Goal: Information Seeking & Learning: Understand process/instructions

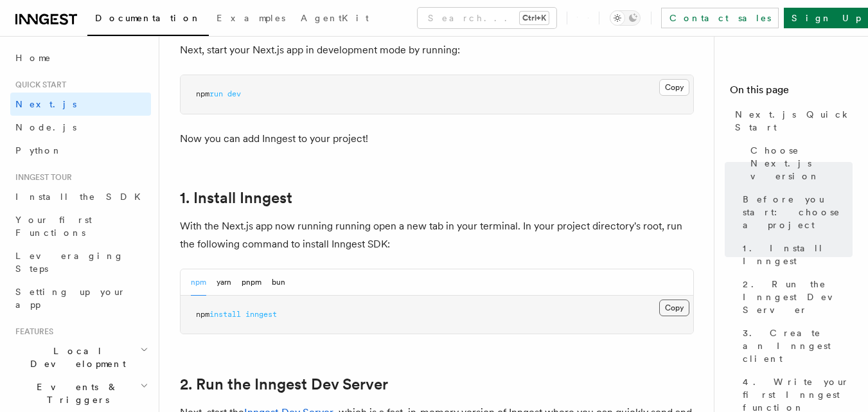
click at [676, 310] on button "Copy Copied" at bounding box center [674, 307] width 30 height 17
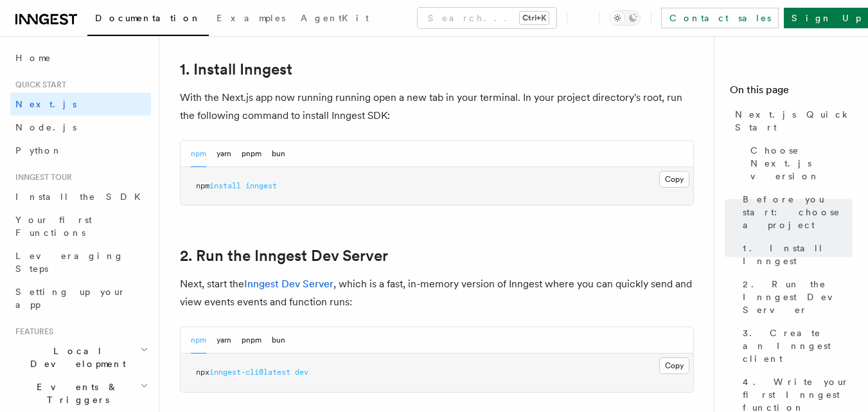
scroll to position [900, 0]
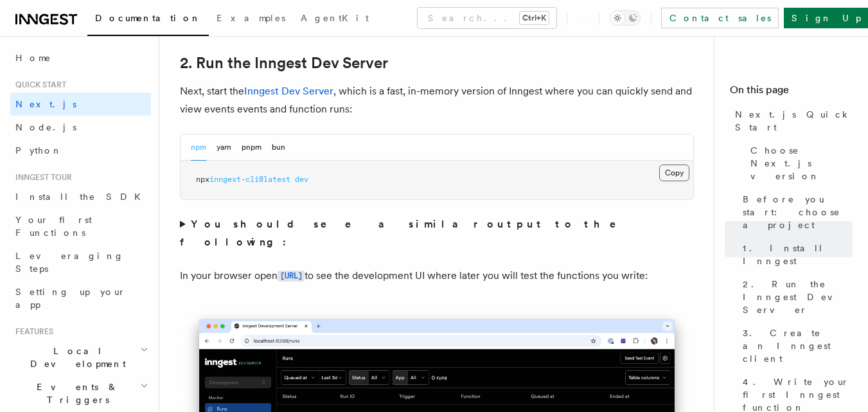
click at [677, 174] on button "Copy Copied" at bounding box center [674, 172] width 30 height 17
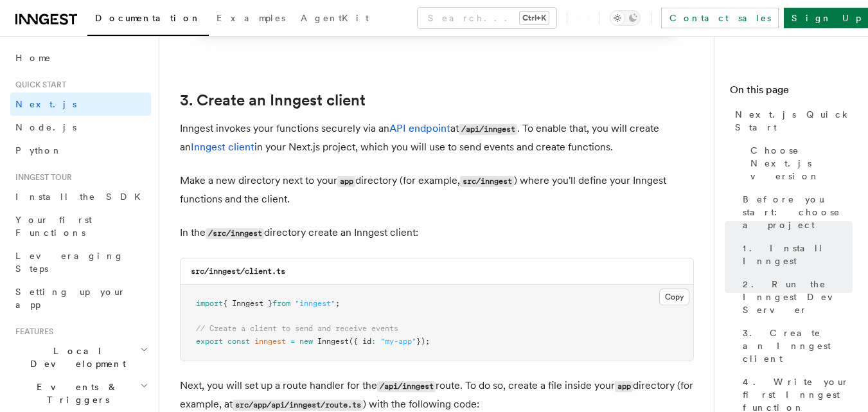
scroll to position [1606, 0]
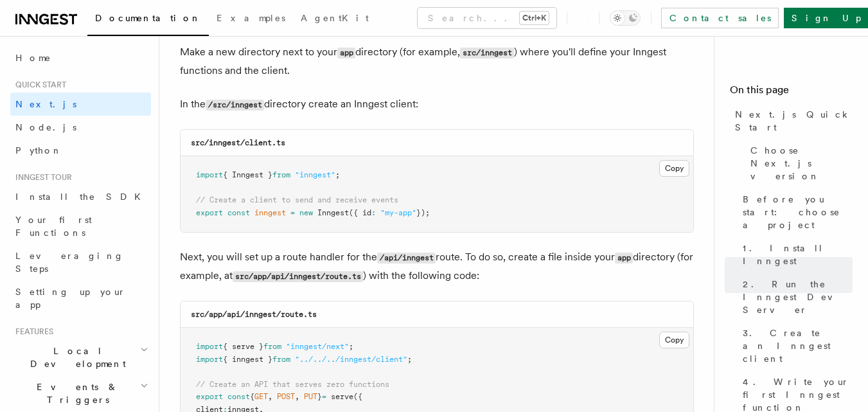
click at [227, 141] on code "src/inngest/client.ts" at bounding box center [238, 142] width 94 height 9
copy code "inngest"
click at [681, 170] on button "Copy Copied" at bounding box center [674, 168] width 30 height 17
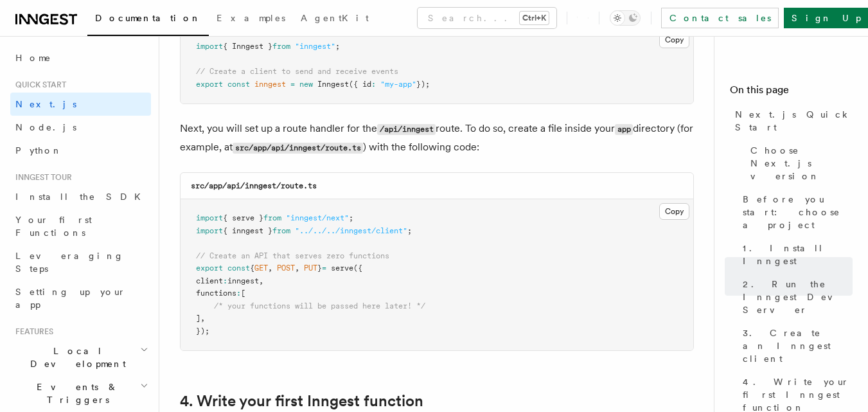
scroll to position [1799, 0]
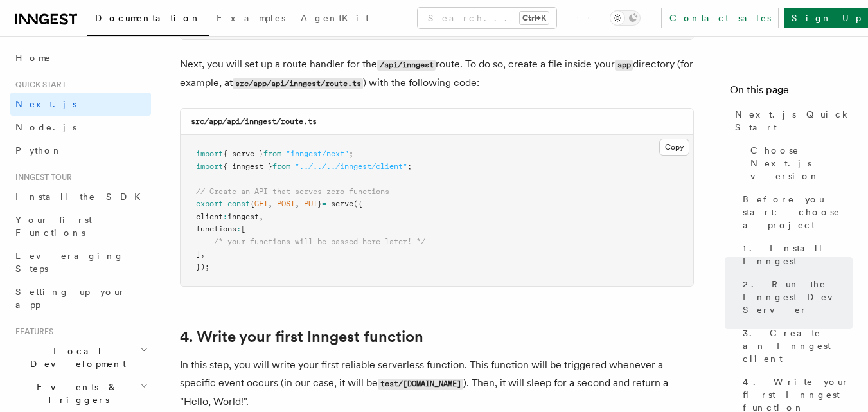
click at [258, 121] on code "src/app/api/inngest/route.ts" at bounding box center [254, 121] width 126 height 9
copy code "inngest"
click at [289, 125] on code "src/app/api/inngest/route.ts" at bounding box center [254, 121] width 126 height 9
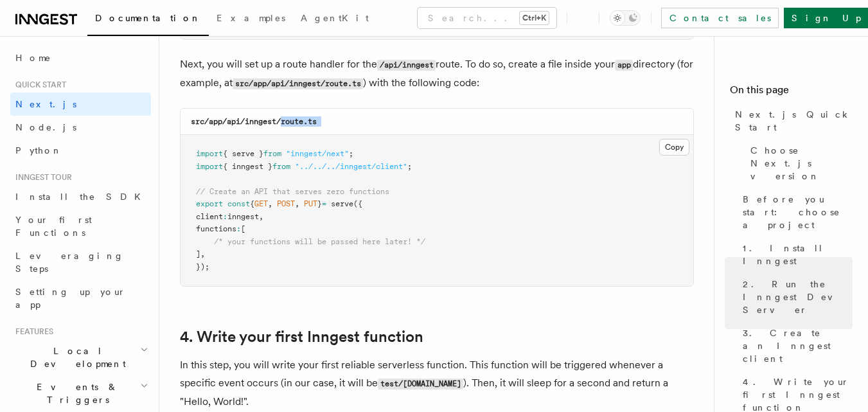
click at [330, 122] on div "src/app/api/inngest/route.ts" at bounding box center [437, 122] width 513 height 26
copy code "route.ts"
click at [596, 175] on pre "import { serve } from "inngest/next" ; import { inngest } from "../../../innges…" at bounding box center [437, 210] width 513 height 151
click at [679, 148] on button "Copy Copied" at bounding box center [674, 147] width 30 height 17
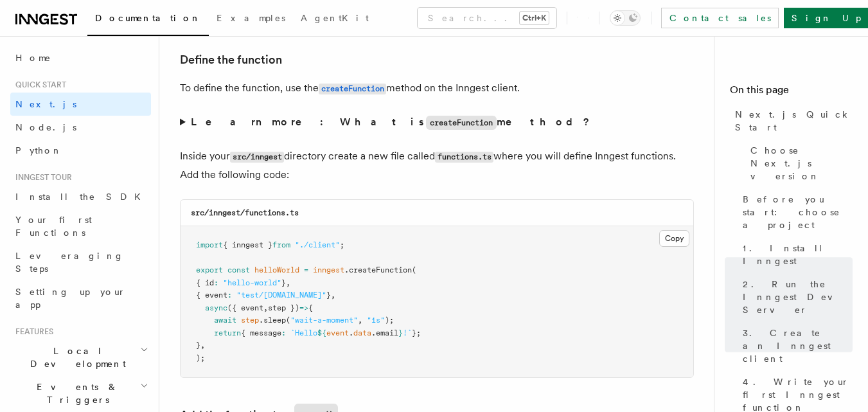
scroll to position [2249, 0]
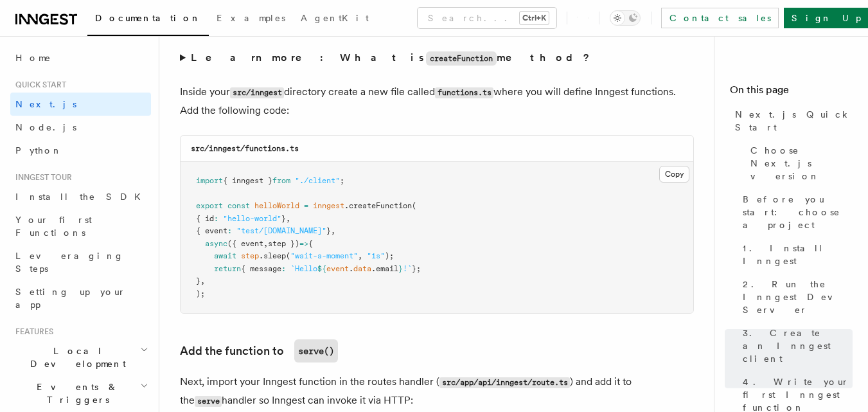
click at [274, 148] on code "src/inngest/functions.ts" at bounding box center [245, 148] width 108 height 9
click at [308, 149] on div "src/inngest/functions.ts" at bounding box center [437, 149] width 513 height 26
copy code "functions.ts"
click at [607, 199] on pre "import { inngest } from "./client" ; export const helloWorld = inngest .createF…" at bounding box center [437, 237] width 513 height 151
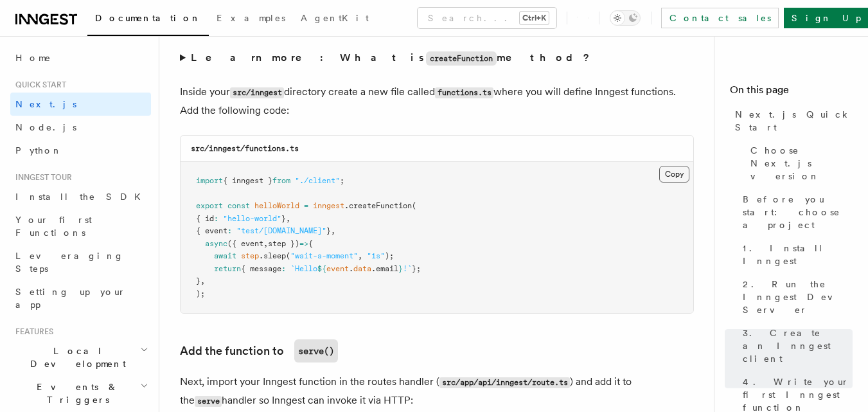
click at [674, 173] on button "Copy Copied" at bounding box center [674, 174] width 30 height 17
